Goal: Download file/media

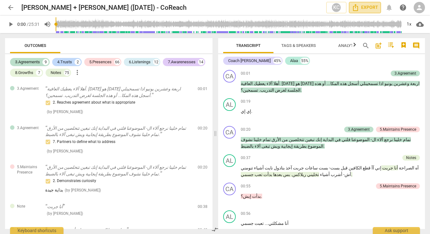
click at [364, 7] on span "Export" at bounding box center [365, 8] width 26 height 8
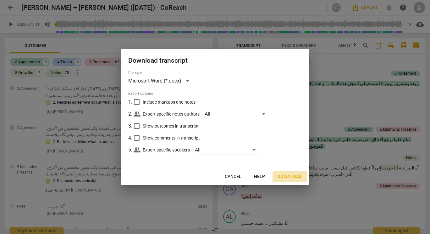
click at [290, 173] on button "Download" at bounding box center [290, 176] width 34 height 11
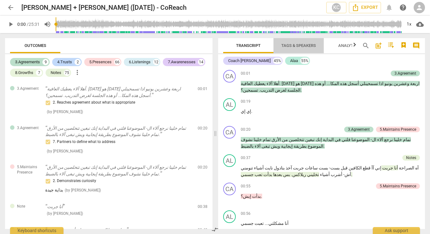
click at [299, 47] on span "Tags & Speakers" at bounding box center [298, 45] width 35 height 5
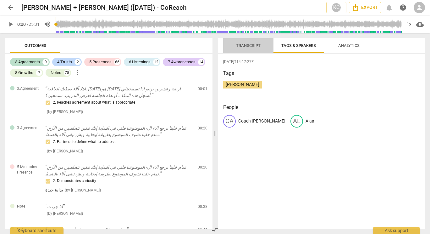
click at [251, 44] on span "Transcript" at bounding box center [248, 45] width 25 height 5
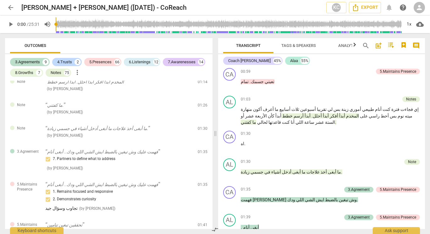
scroll to position [170, 0]
click at [338, 116] on span "أفكر" at bounding box center [333, 115] width 9 height 5
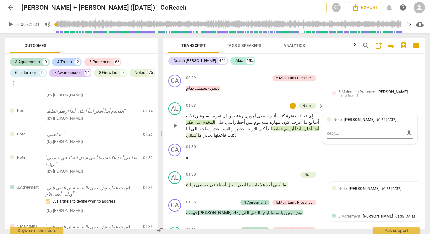
scroll to position [259, 0]
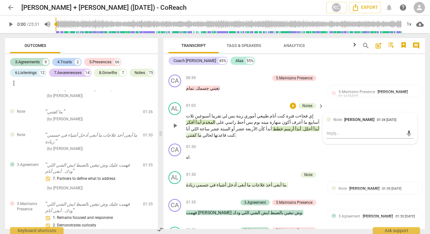
click at [303, 126] on span "أحلل" at bounding box center [307, 128] width 9 height 5
click at [246, 182] on span "ما" at bounding box center [248, 184] width 5 height 5
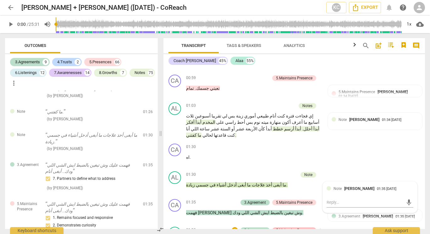
click at [284, 227] on div "5.Maintains Presence" at bounding box center [294, 230] width 36 height 6
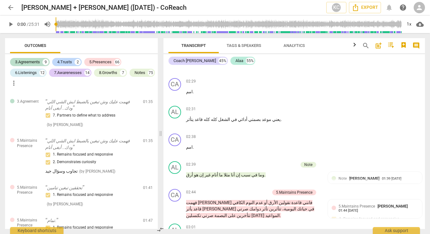
scroll to position [639, 0]
click at [236, 212] on span "على" at bounding box center [231, 214] width 9 height 5
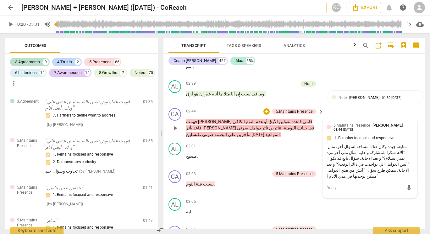
scroll to position [727, 0]
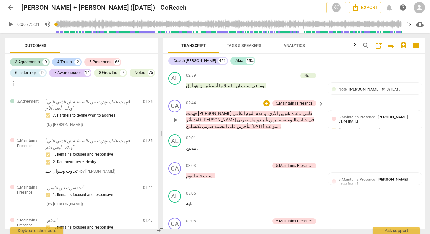
click at [227, 124] on span "البصمة" at bounding box center [221, 126] width 14 height 5
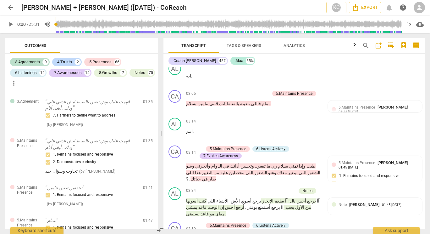
scroll to position [855, 0]
click at [228, 169] on span "عليه" at bounding box center [223, 171] width 9 height 5
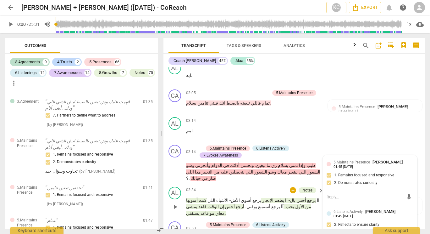
click at [197, 204] on span "يمشي" at bounding box center [191, 206] width 11 height 5
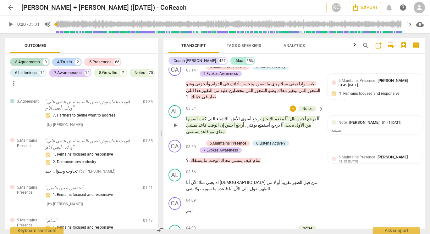
scroll to position [939, 0]
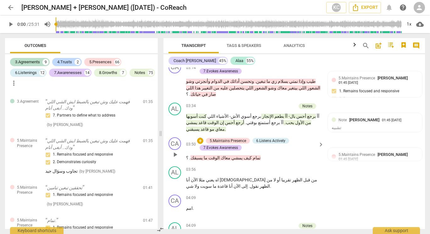
click at [230, 155] on span "يمشي" at bounding box center [236, 157] width 12 height 5
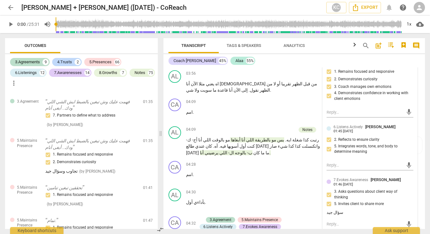
scroll to position [1035, 0]
click at [280, 233] on span "تعرفين" at bounding box center [287, 236] width 14 height 5
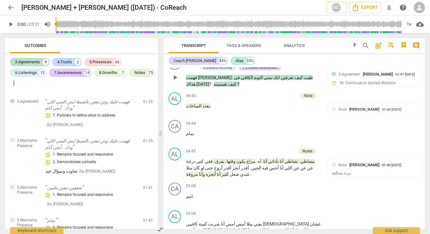
scroll to position [1214, 0]
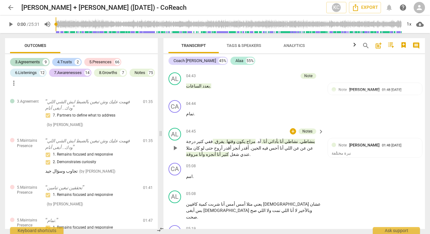
click at [236, 139] on span "وقتها" at bounding box center [231, 141] width 9 height 5
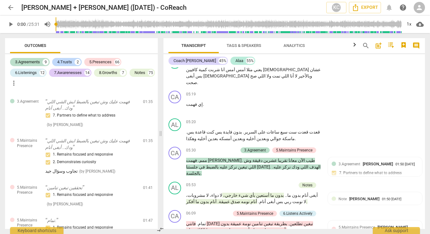
scroll to position [1350, 0]
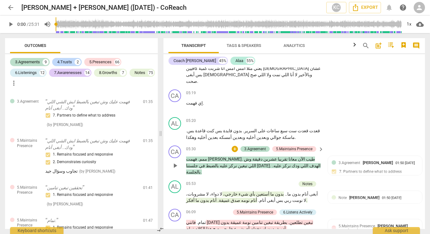
click at [308, 163] on span "الهدف" at bounding box center [314, 165] width 12 height 5
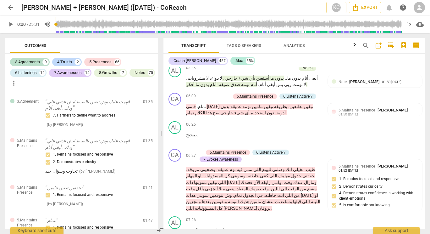
scroll to position [1476, 0]
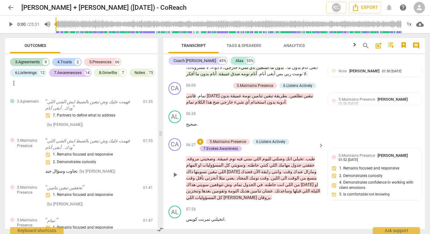
click at [259, 175] on span "وقت" at bounding box center [264, 177] width 10 height 5
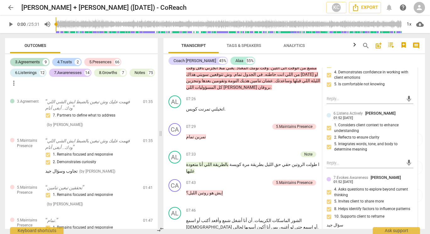
scroll to position [1588, 0]
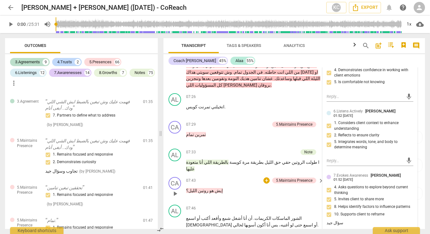
click at [208, 188] on span "هو" at bounding box center [210, 190] width 5 height 5
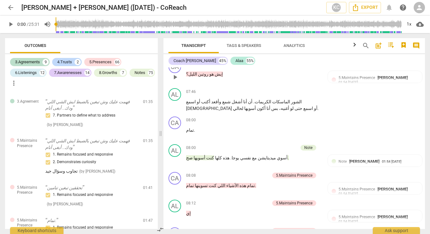
scroll to position [1710, 0]
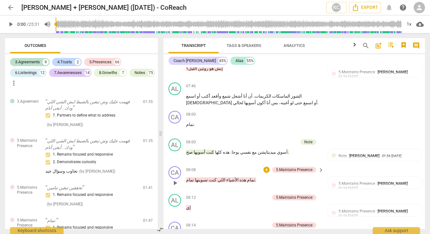
click at [199, 177] on span "تسوينها" at bounding box center [201, 179] width 14 height 5
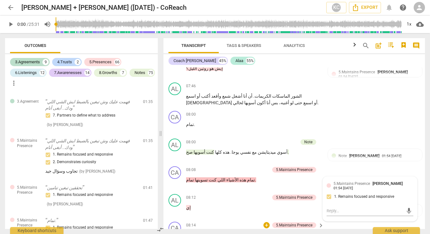
click at [206, 232] on span "تساعدك" at bounding box center [207, 234] width 16 height 5
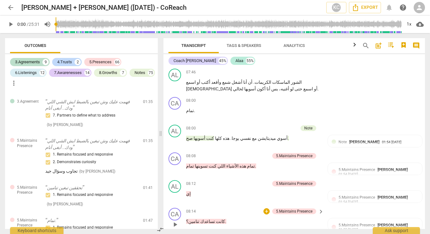
scroll to position [1724, 0]
click at [199, 219] on span "تساعدك" at bounding box center [207, 221] width 16 height 5
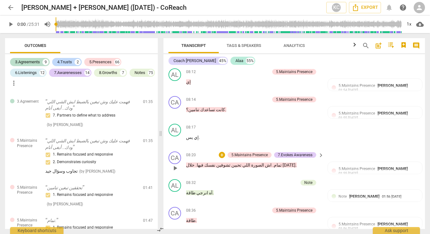
scroll to position [1884, 0]
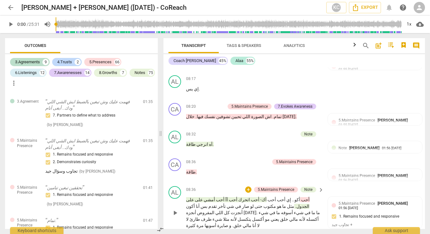
click at [203, 197] on span "على" at bounding box center [198, 199] width 9 height 5
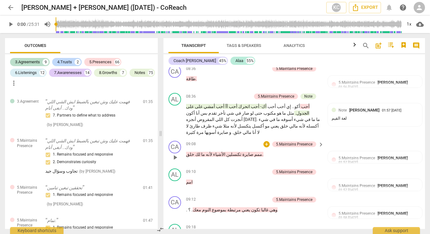
scroll to position [1979, 0]
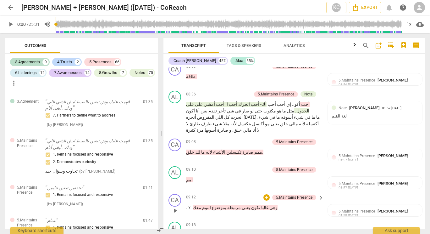
click at [215, 205] on span "بموضوع" at bounding box center [218, 207] width 15 height 5
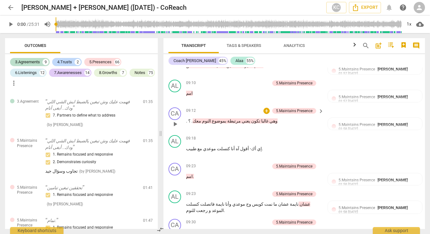
scroll to position [2068, 0]
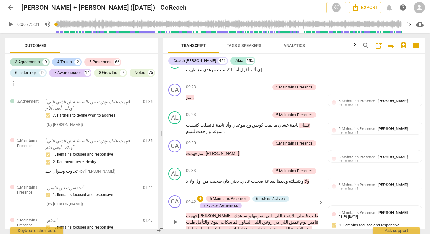
scroll to position [2145, 0]
click at [234, 213] on span "وتساعدك" at bounding box center [242, 215] width 17 height 5
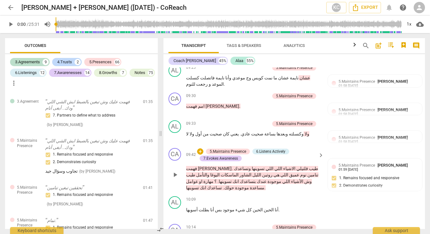
scroll to position [2189, 0]
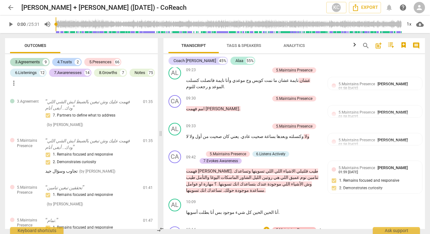
click at [285, 227] on div "5.Maintains Presence" at bounding box center [294, 230] width 36 height 6
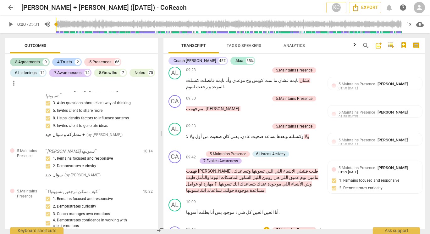
scroll to position [2942, 0]
